Goal: Download file/media

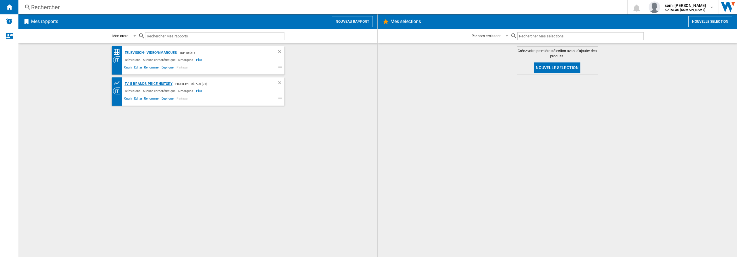
click at [147, 82] on div "TV_5 Brands_Price History" at bounding box center [147, 83] width 49 height 7
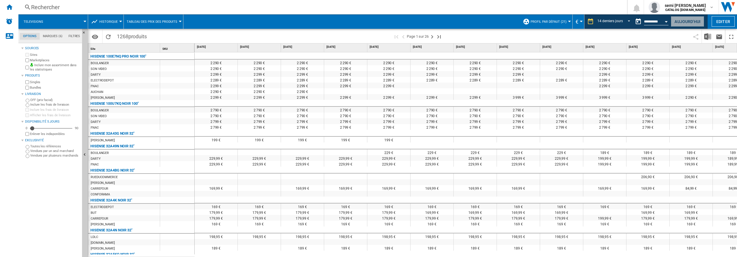
click at [687, 20] on button "Aujourd'hui" at bounding box center [686, 21] width 33 height 11
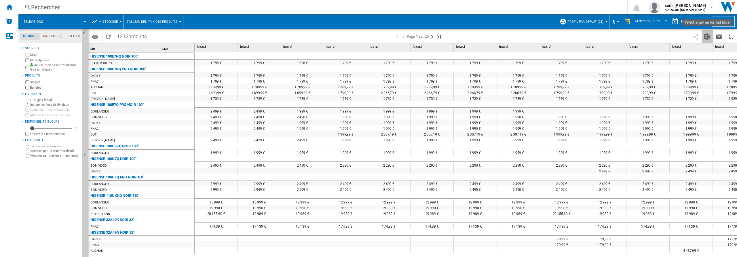
click at [705, 37] on img "Télécharger au format Excel" at bounding box center [707, 36] width 7 height 7
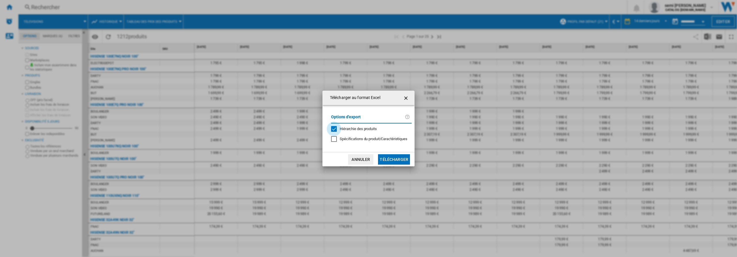
drag, startPoint x: 334, startPoint y: 129, endPoint x: 357, endPoint y: 144, distance: 27.4
click at [334, 130] on div "Hiérarchie des produits" at bounding box center [334, 129] width 6 height 6
click at [389, 160] on button "Télécharger" at bounding box center [394, 159] width 32 height 10
